Goal: Find specific page/section: Locate a particular part of the current website

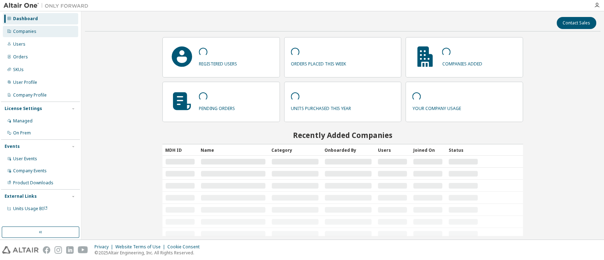
click at [39, 35] on div "Companies" at bounding box center [40, 31] width 75 height 11
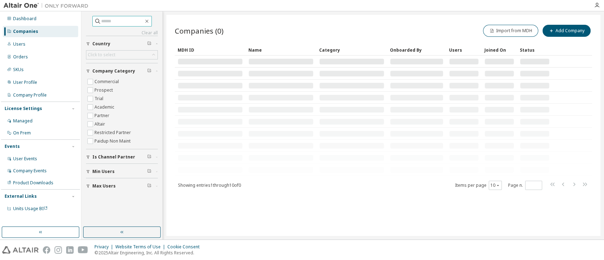
click at [112, 22] on input "text" at bounding box center [122, 21] width 42 height 7
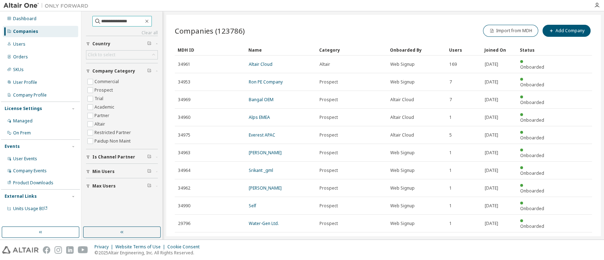
type input "**********"
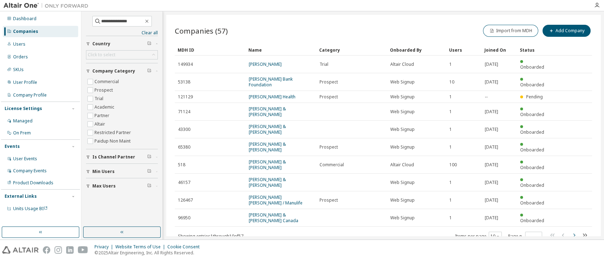
click at [576, 231] on icon "button" at bounding box center [574, 235] width 8 height 8
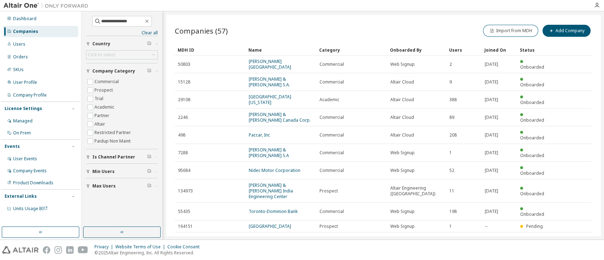
click at [573, 237] on icon "button" at bounding box center [574, 241] width 8 height 8
type input "*"
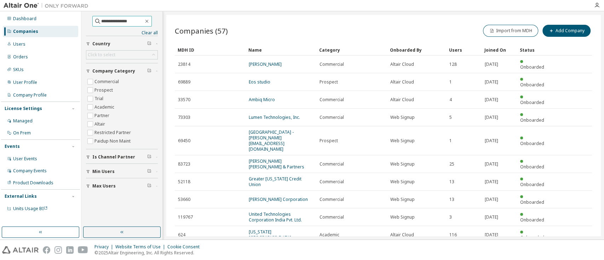
click at [128, 19] on input "**********" at bounding box center [122, 21] width 42 height 7
type input "**********"
type input "*"
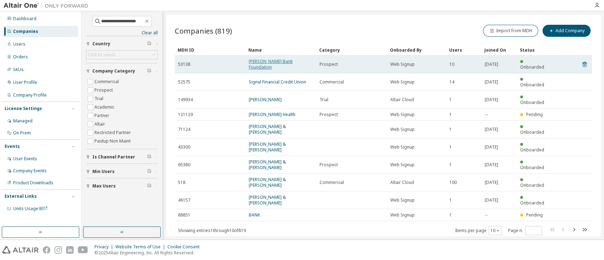
click at [277, 61] on link "Hancock Bank Foundation" at bounding box center [271, 64] width 44 height 12
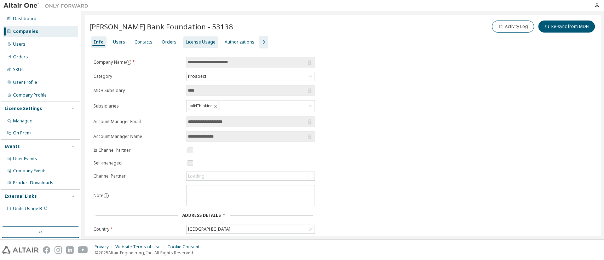
click at [199, 44] on div "License Usage" at bounding box center [201, 42] width 30 height 6
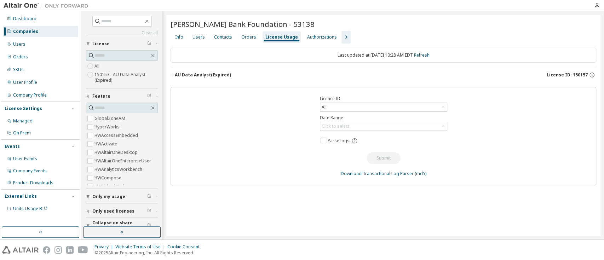
click at [202, 75] on div "AU Data Analyst (Expired)" at bounding box center [203, 75] width 56 height 6
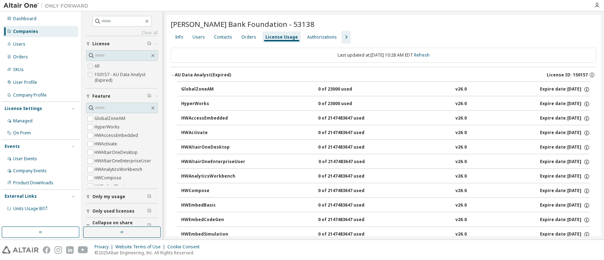
click at [202, 75] on div "AU Data Analyst (Expired)" at bounding box center [203, 75] width 56 height 6
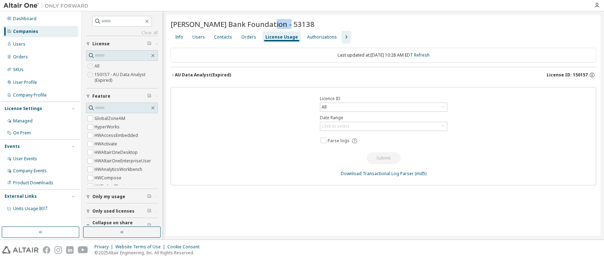
drag, startPoint x: 288, startPoint y: 24, endPoint x: 266, endPoint y: 24, distance: 21.6
click at [266, 24] on div "Hancock Bank Foundation - 53138" at bounding box center [384, 24] width 426 height 10
copy span "53138"
